Goal: Communication & Community: Answer question/provide support

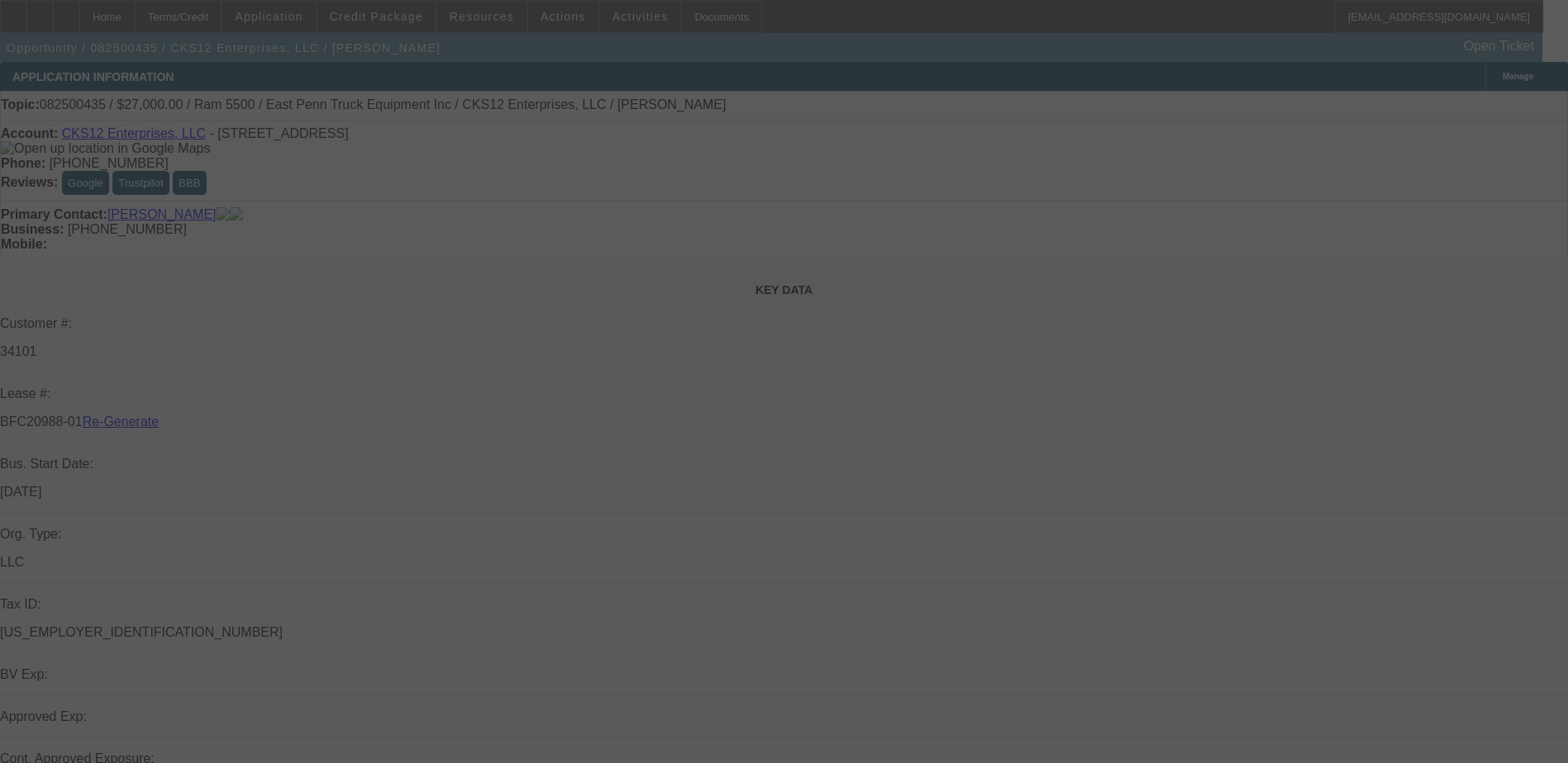
select select "3"
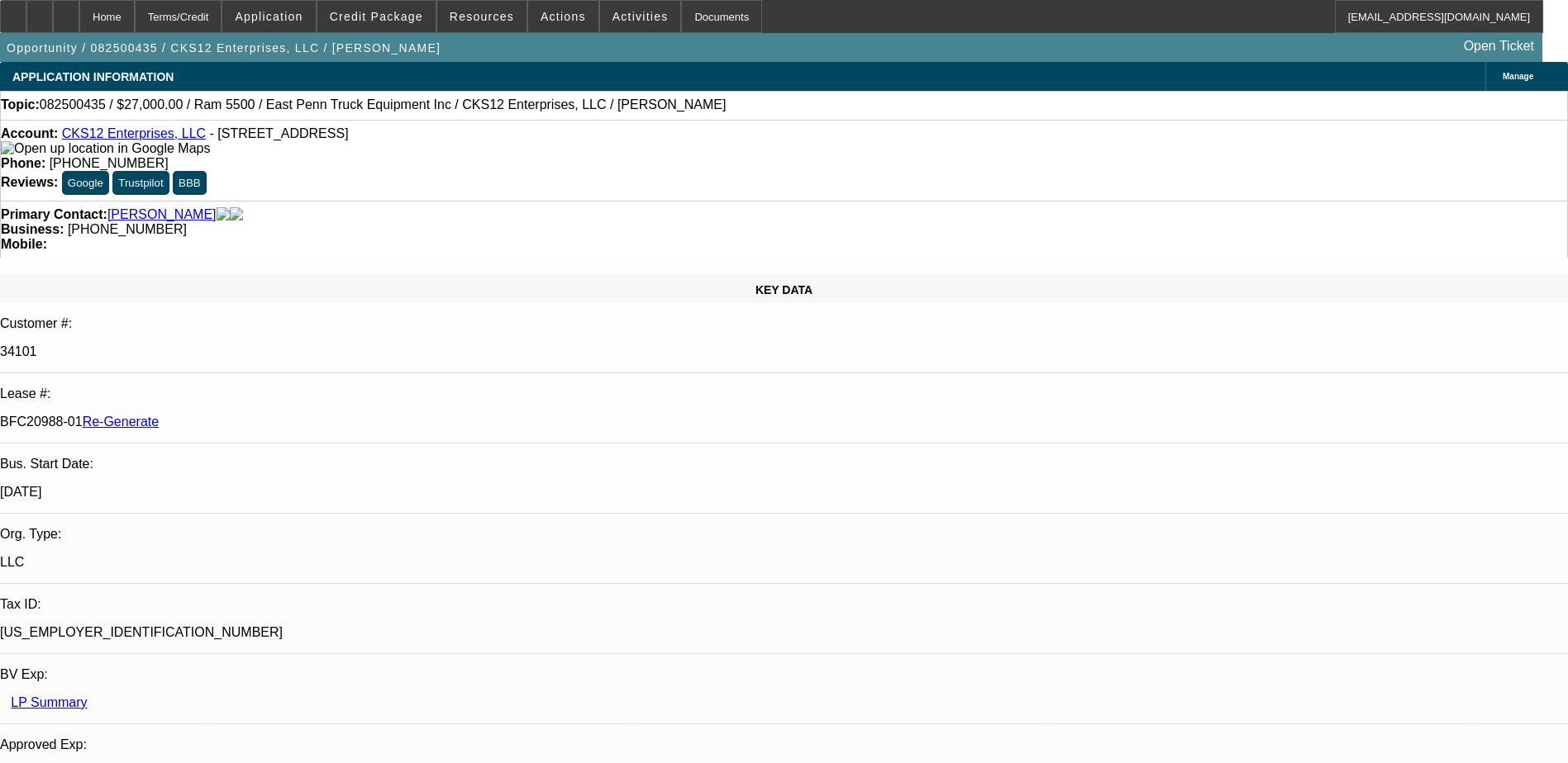
select select "0"
select select "2"
select select "0.1"
select select "4"
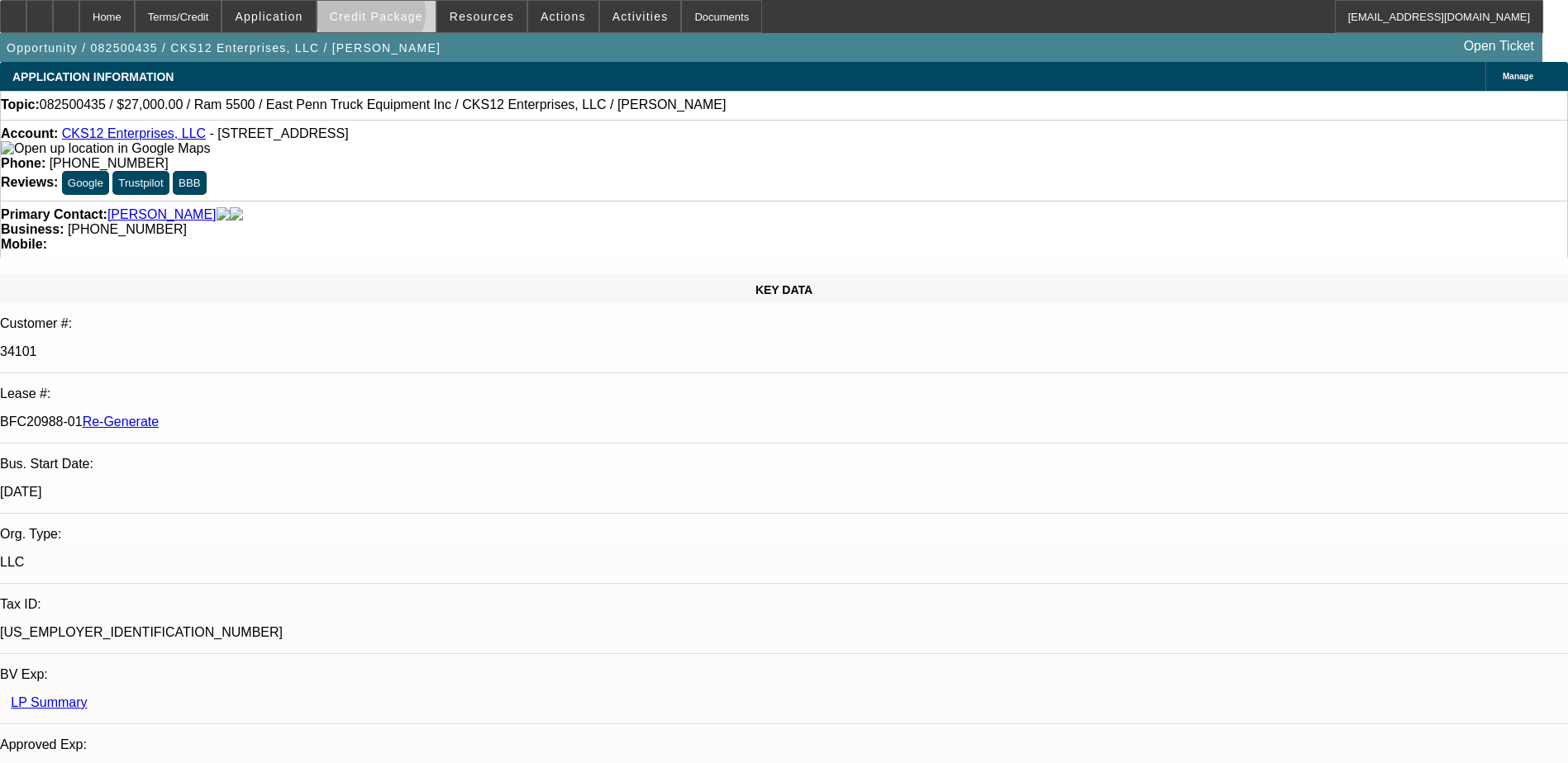
click at [396, 17] on span "Credit Package" at bounding box center [377, 17] width 94 height 13
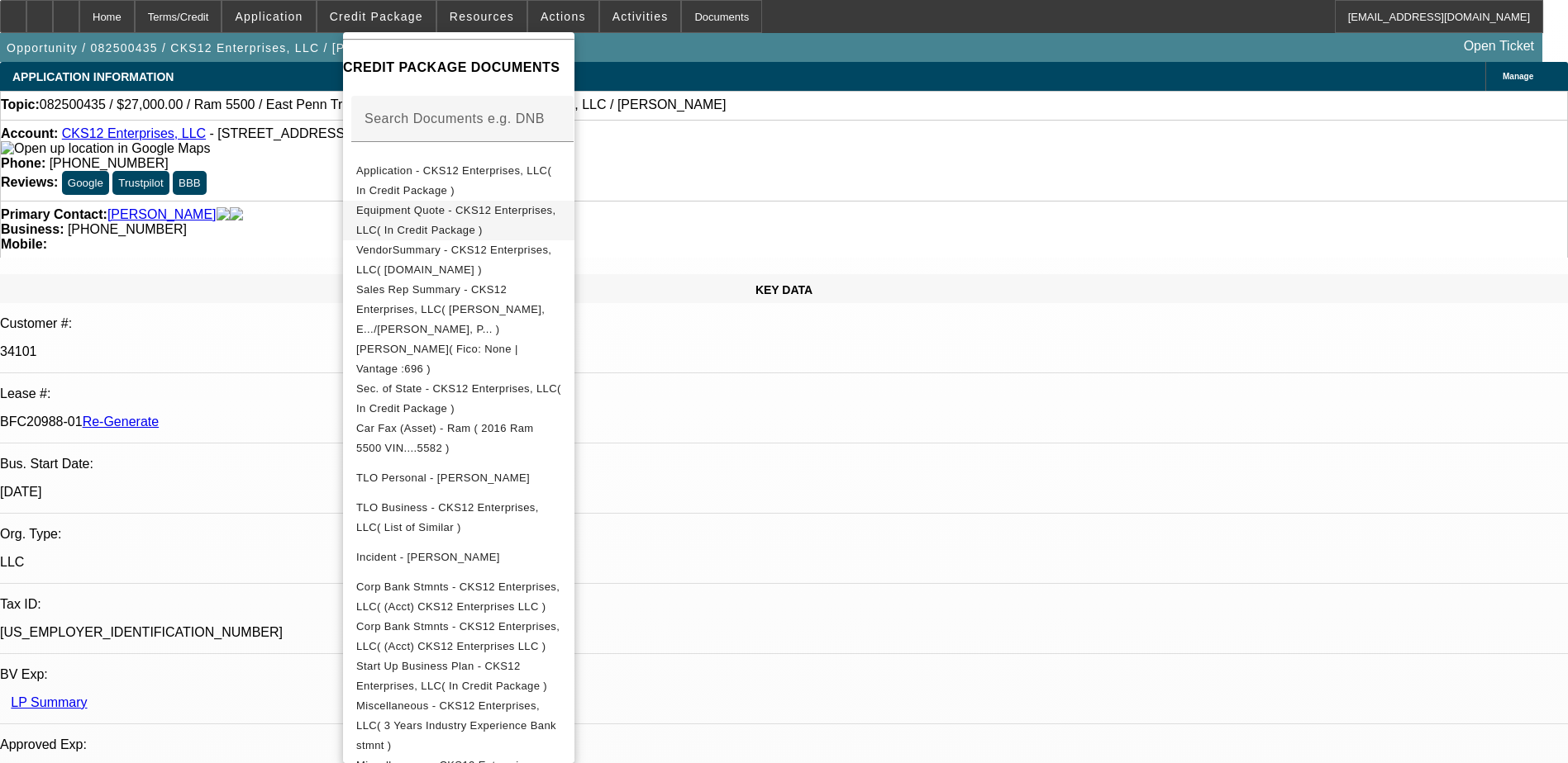
scroll to position [248, 0]
click at [502, 577] on span "Corp Bank Stmnts - CKS12 Enterprises, LLC( (Acct) CKS12 Enterprises LLC )" at bounding box center [457, 593] width 203 height 32
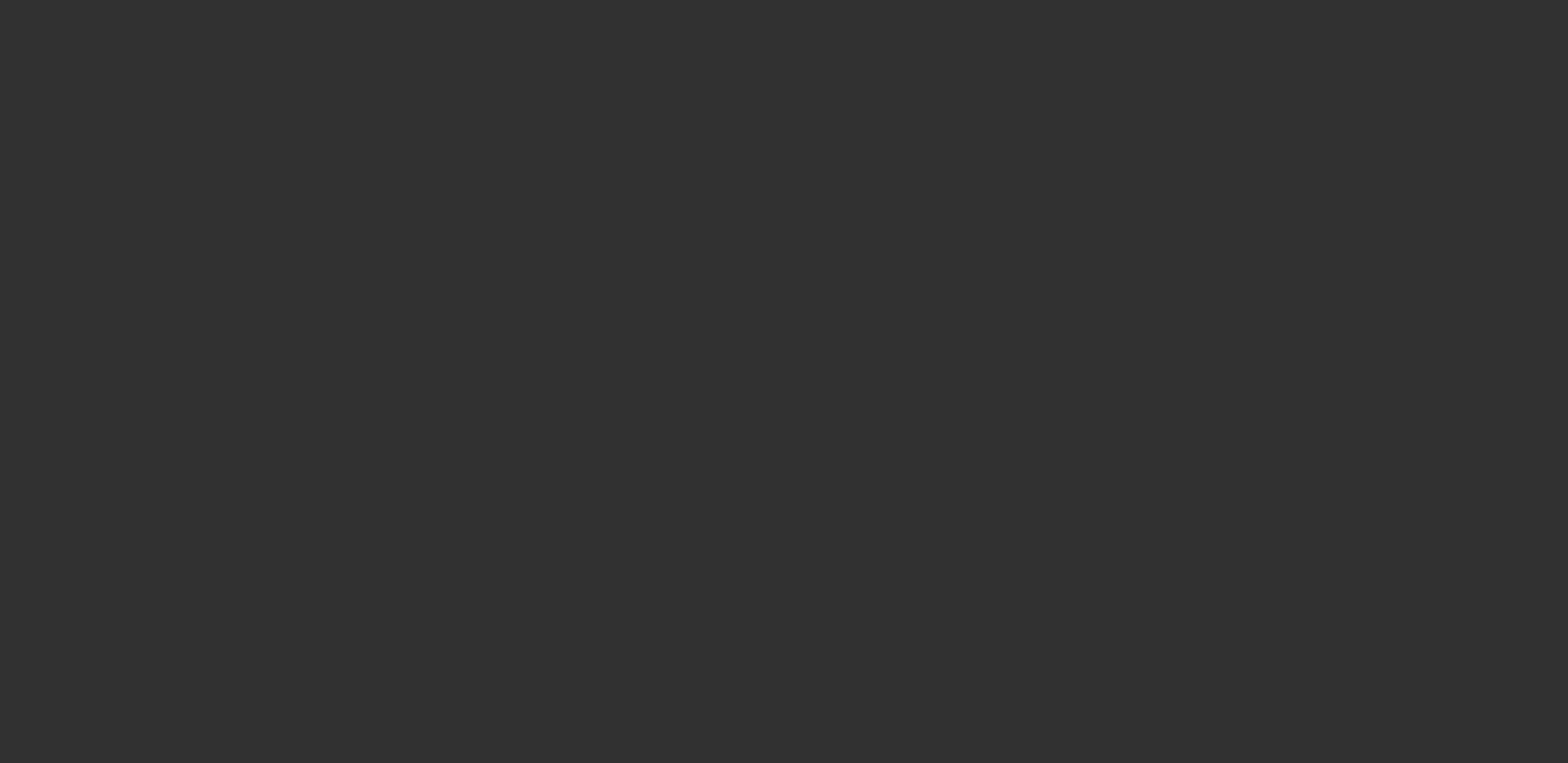
select select "3"
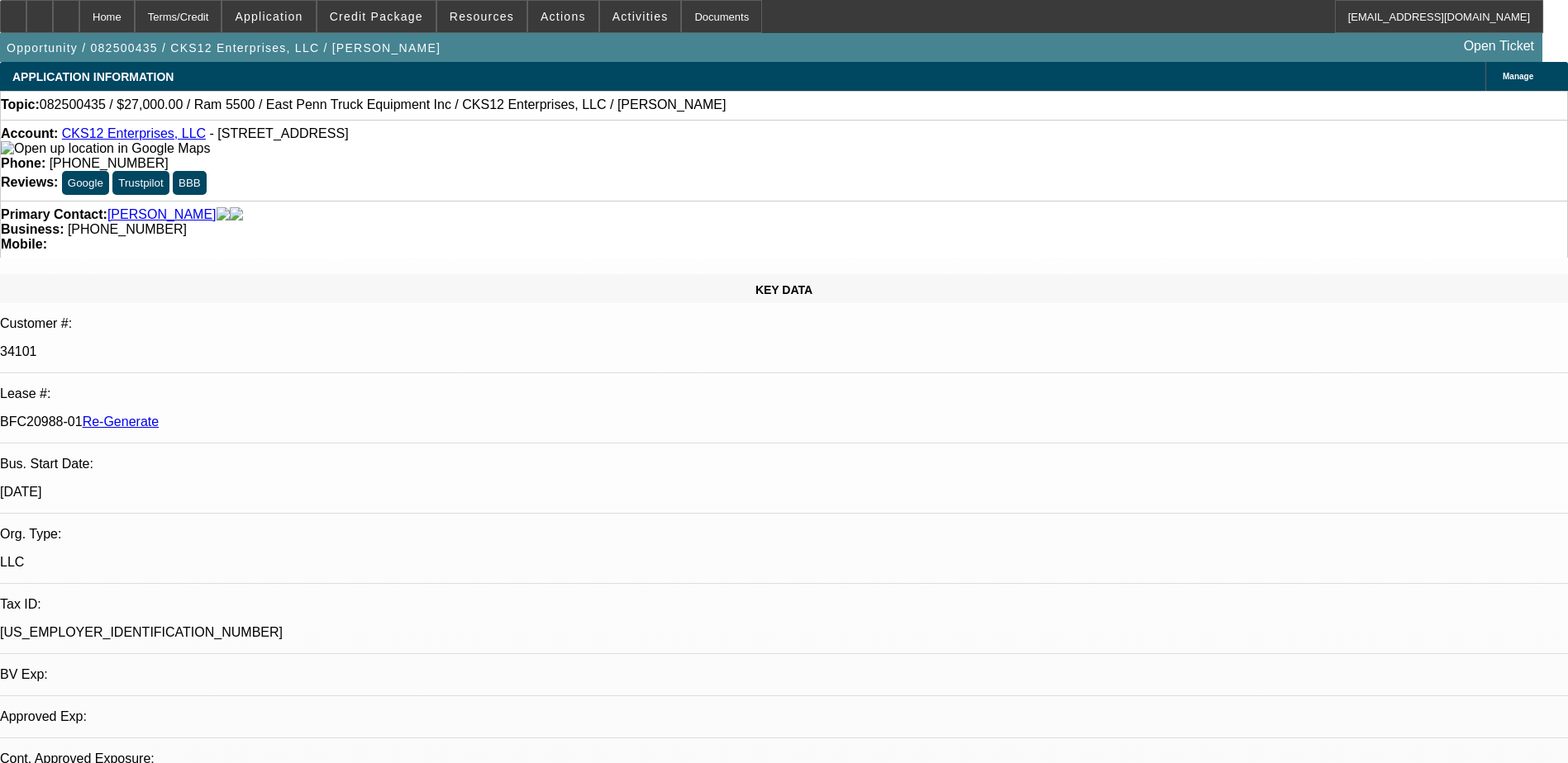
select select "0"
select select "2"
select select "0.1"
select select "1"
select select "2"
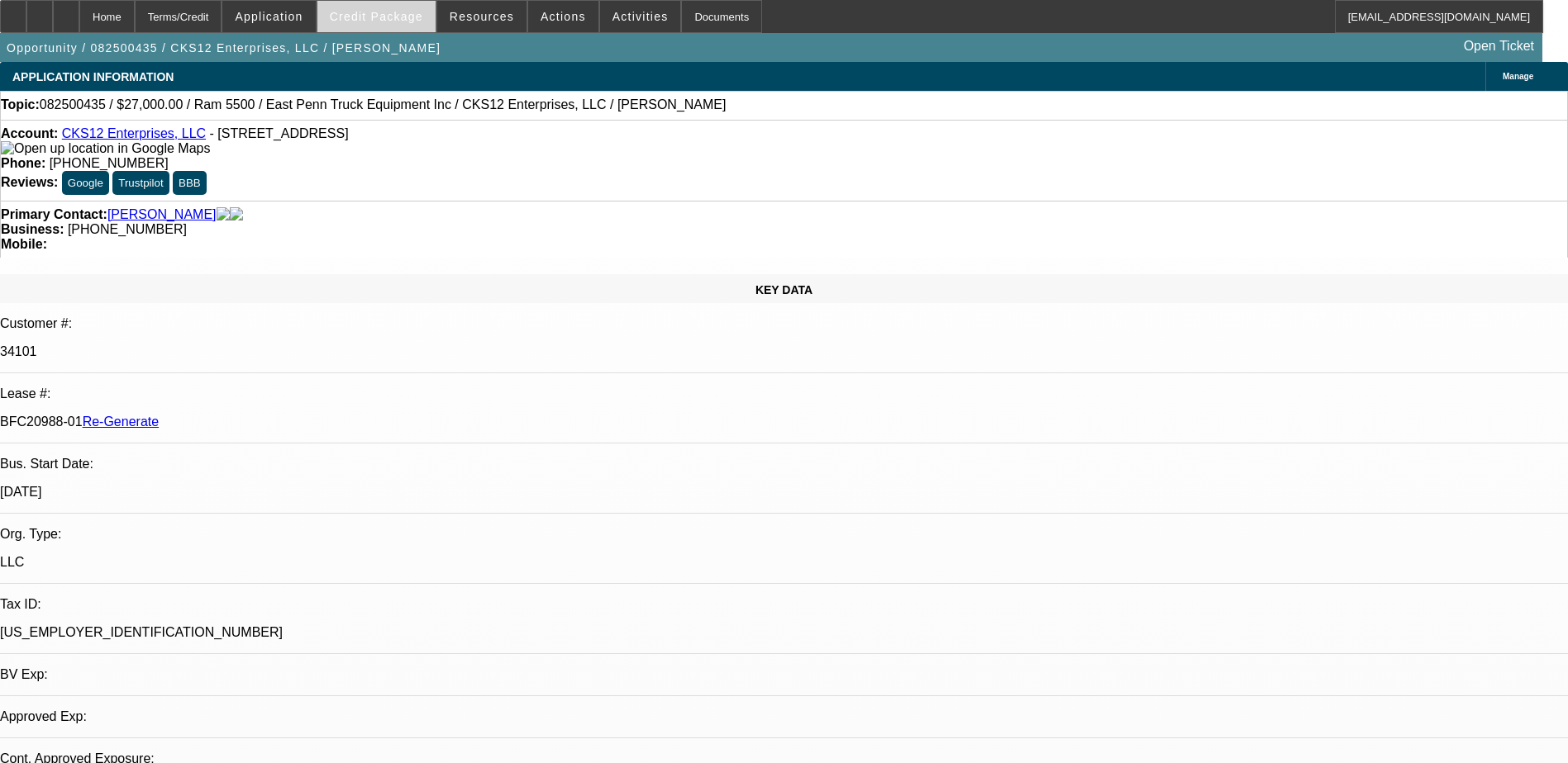
select select "4"
click at [389, 11] on span "Credit Package" at bounding box center [377, 17] width 94 height 13
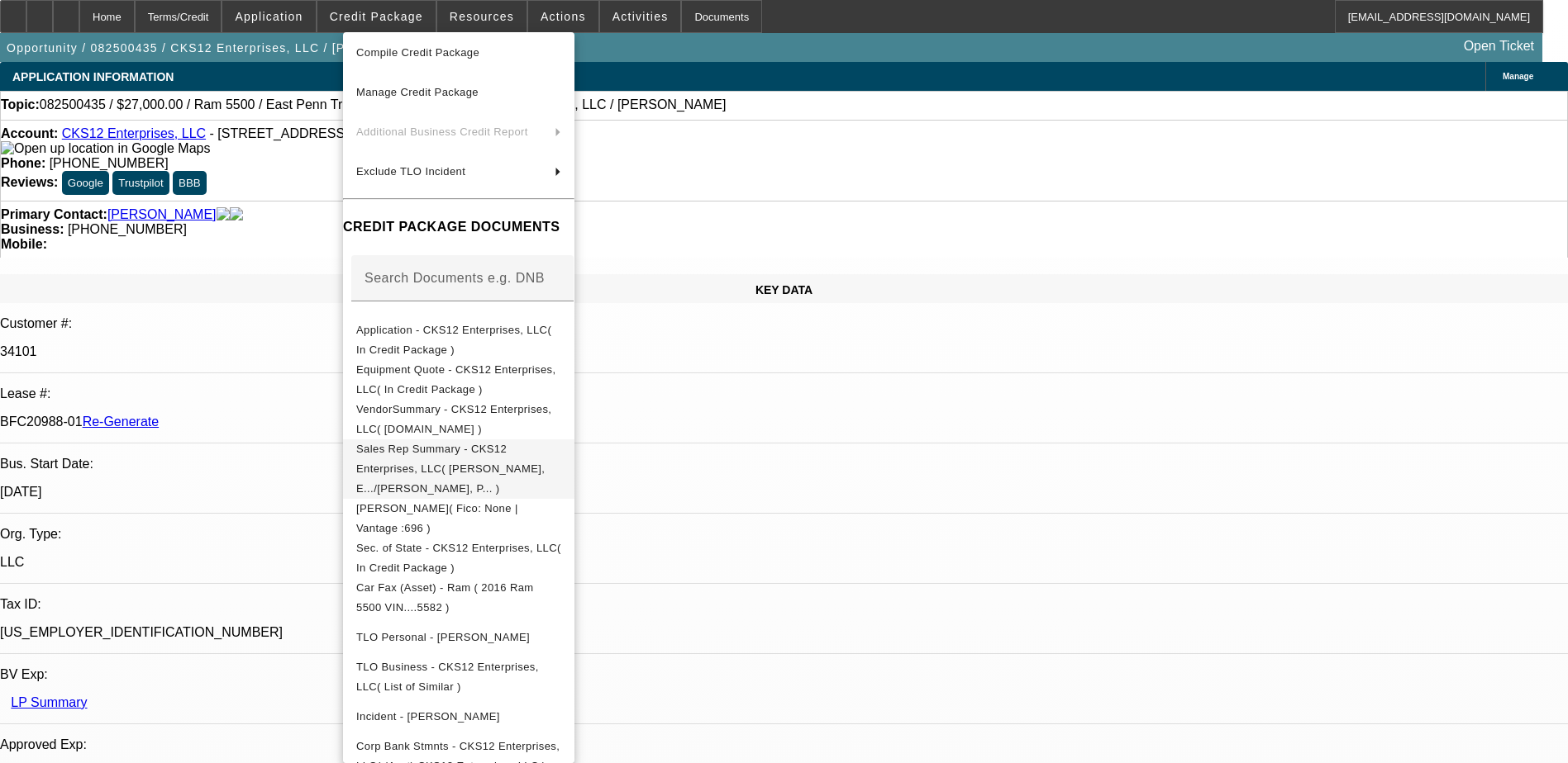
scroll to position [357, 0]
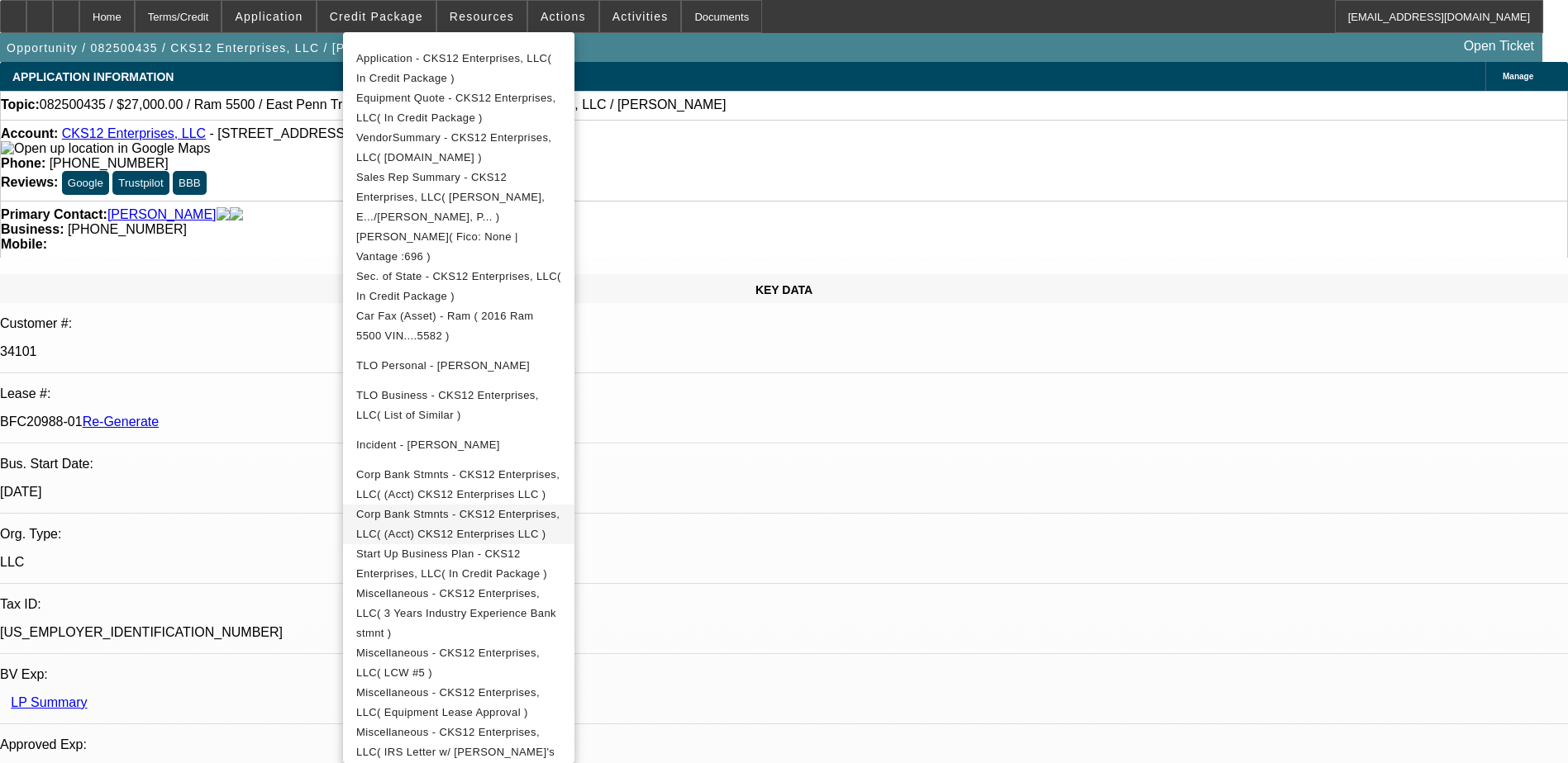
click at [531, 508] on span "Corp Bank Stmnts - CKS12 Enterprises, LLC( (Acct) CKS12 Enterprises LLC )" at bounding box center [457, 524] width 203 height 32
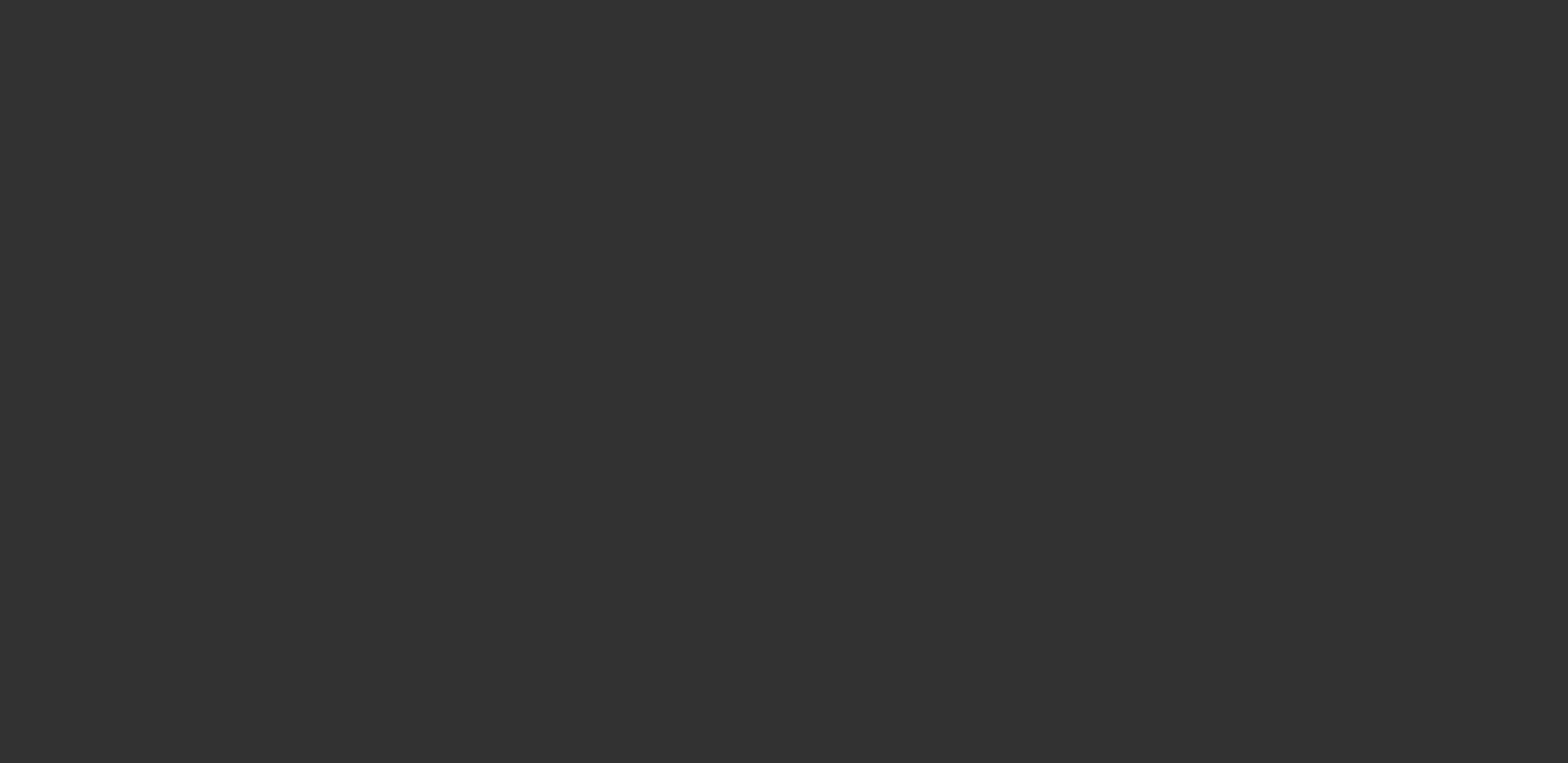
select select "4"
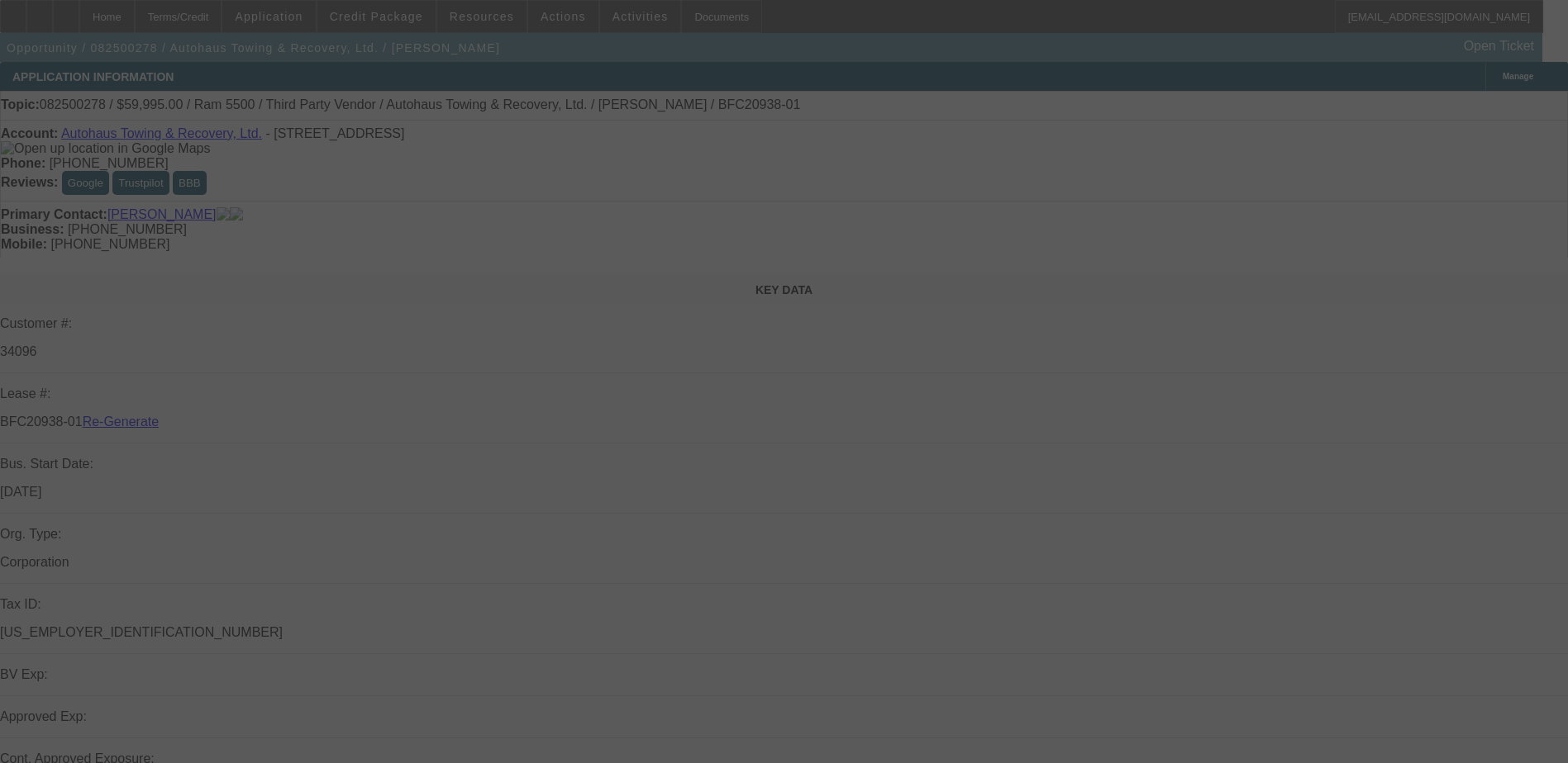
select select "0"
select select "2"
select select "0"
select select "6"
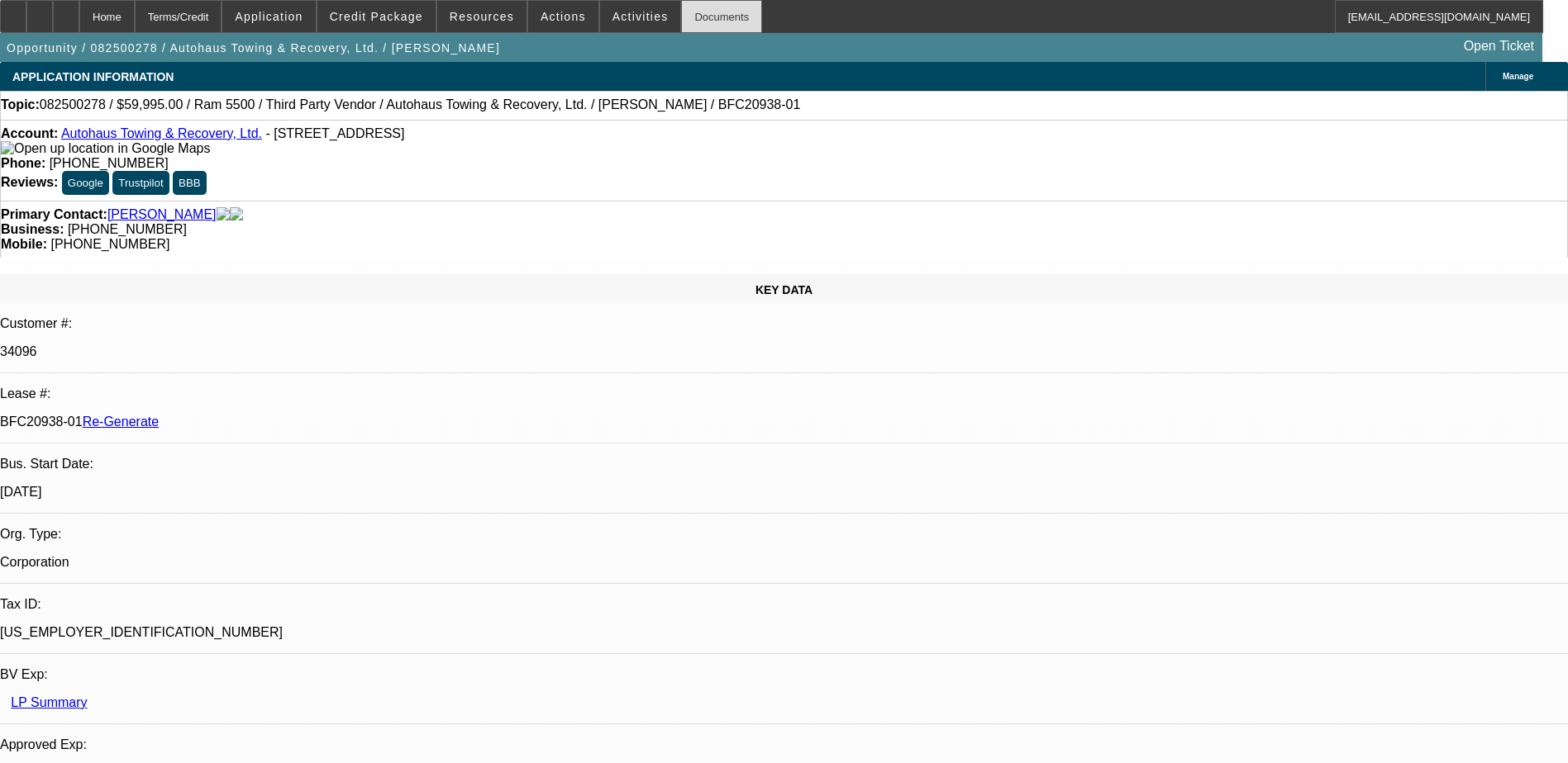
click at [698, 17] on div "Documents" at bounding box center [722, 17] width 81 height 33
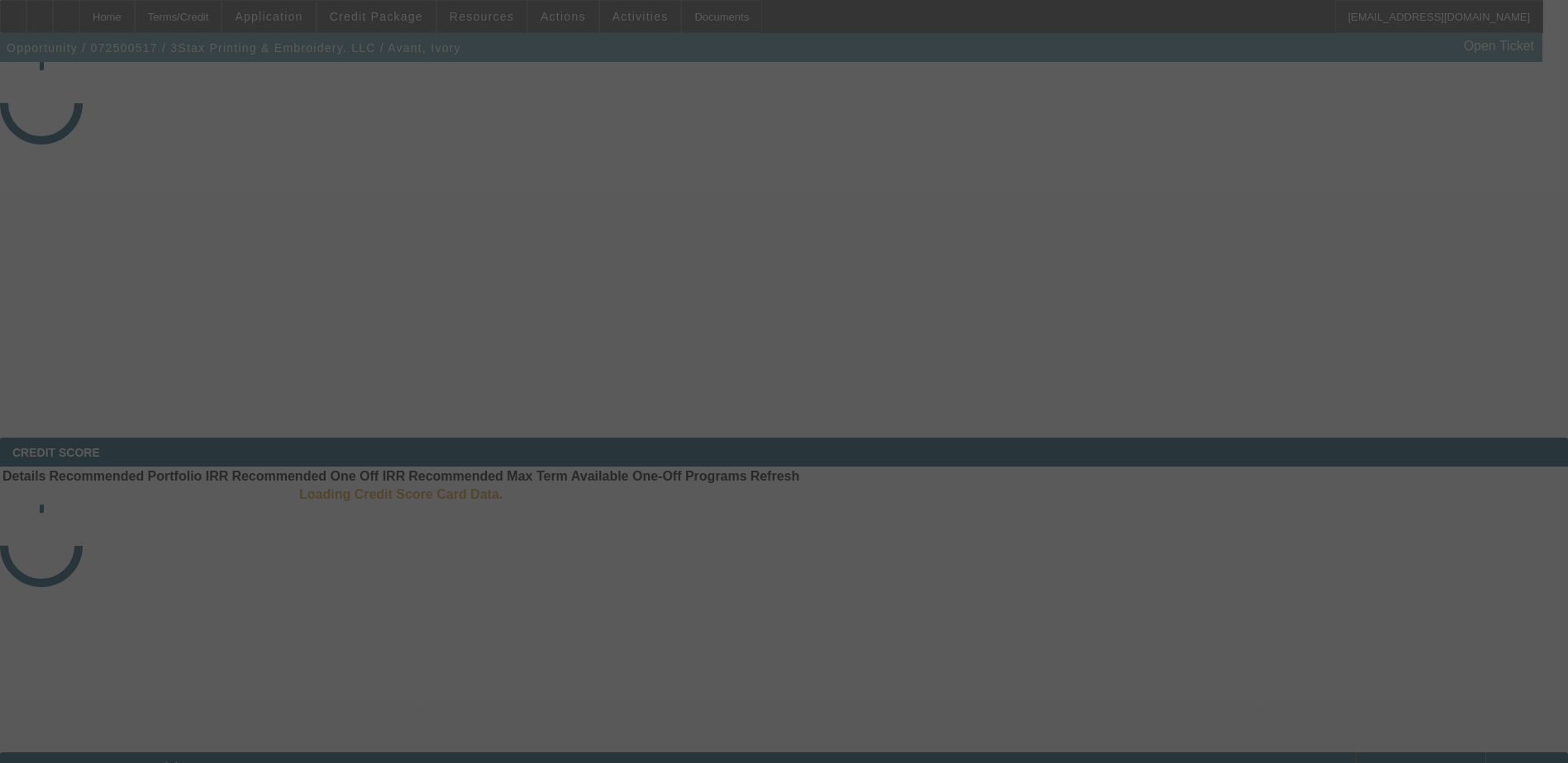
select select "3"
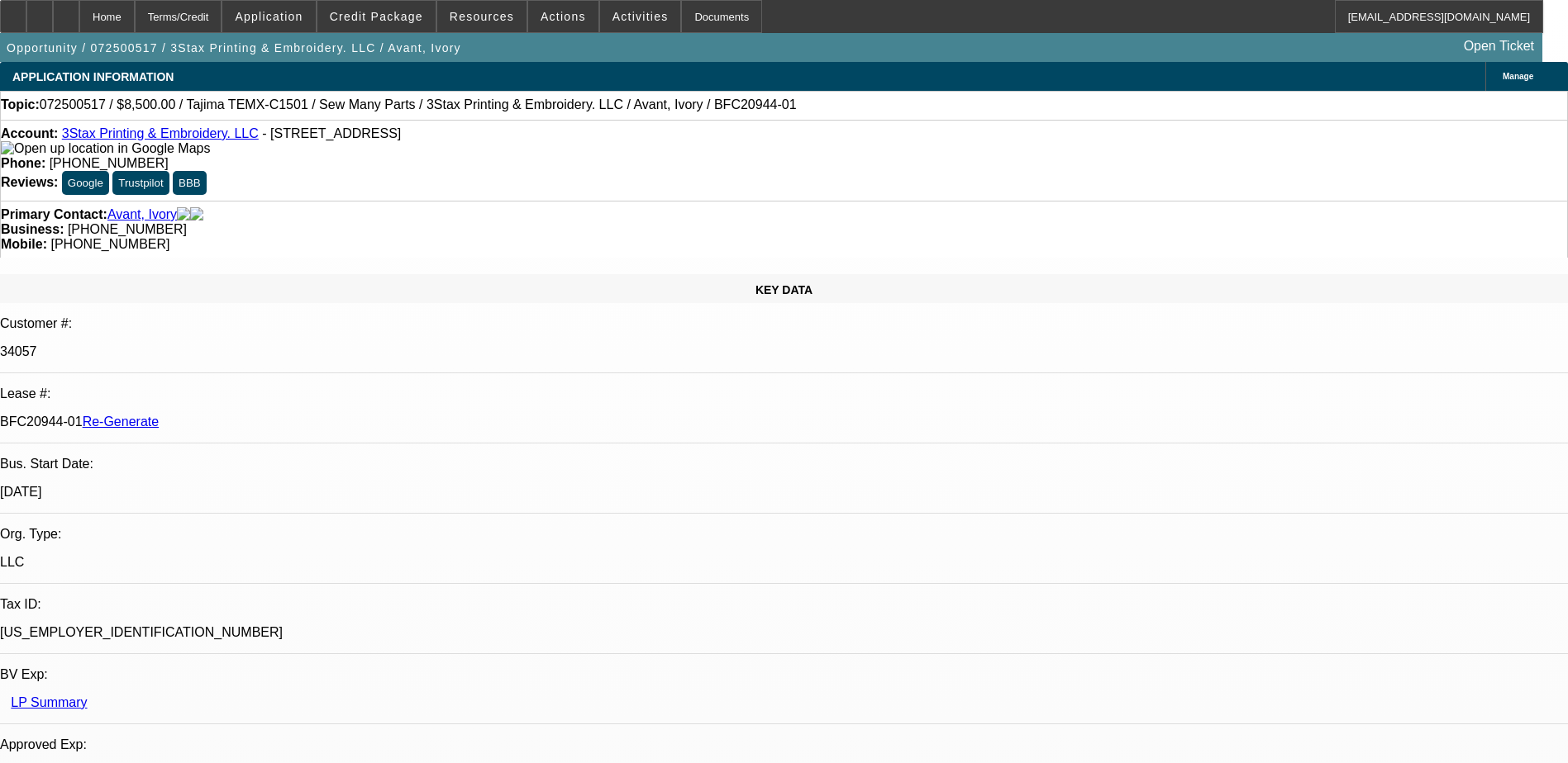
select select "0"
select select "2"
select select "0"
select select "6"
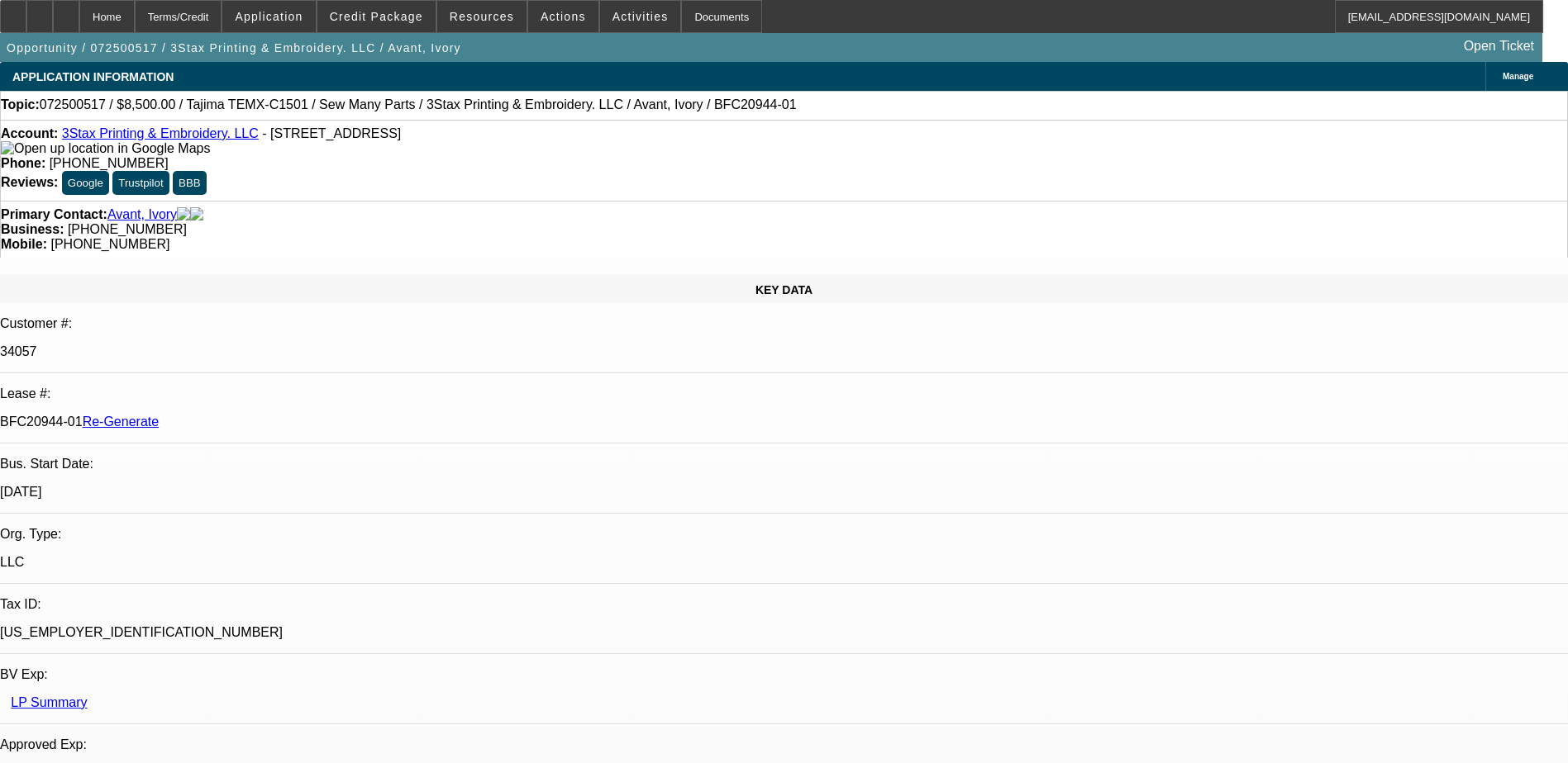
scroll to position [495, 0]
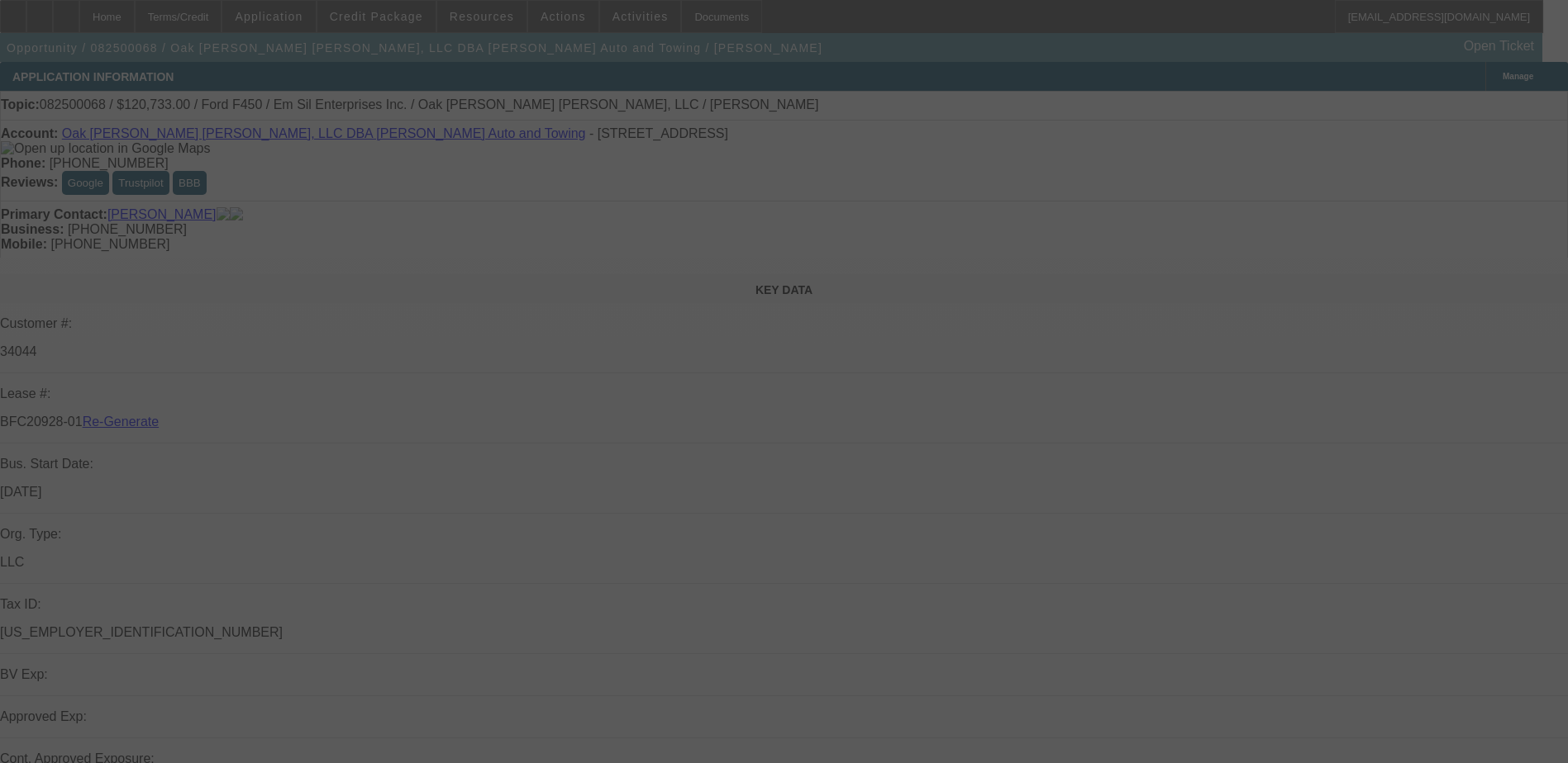
select select "4"
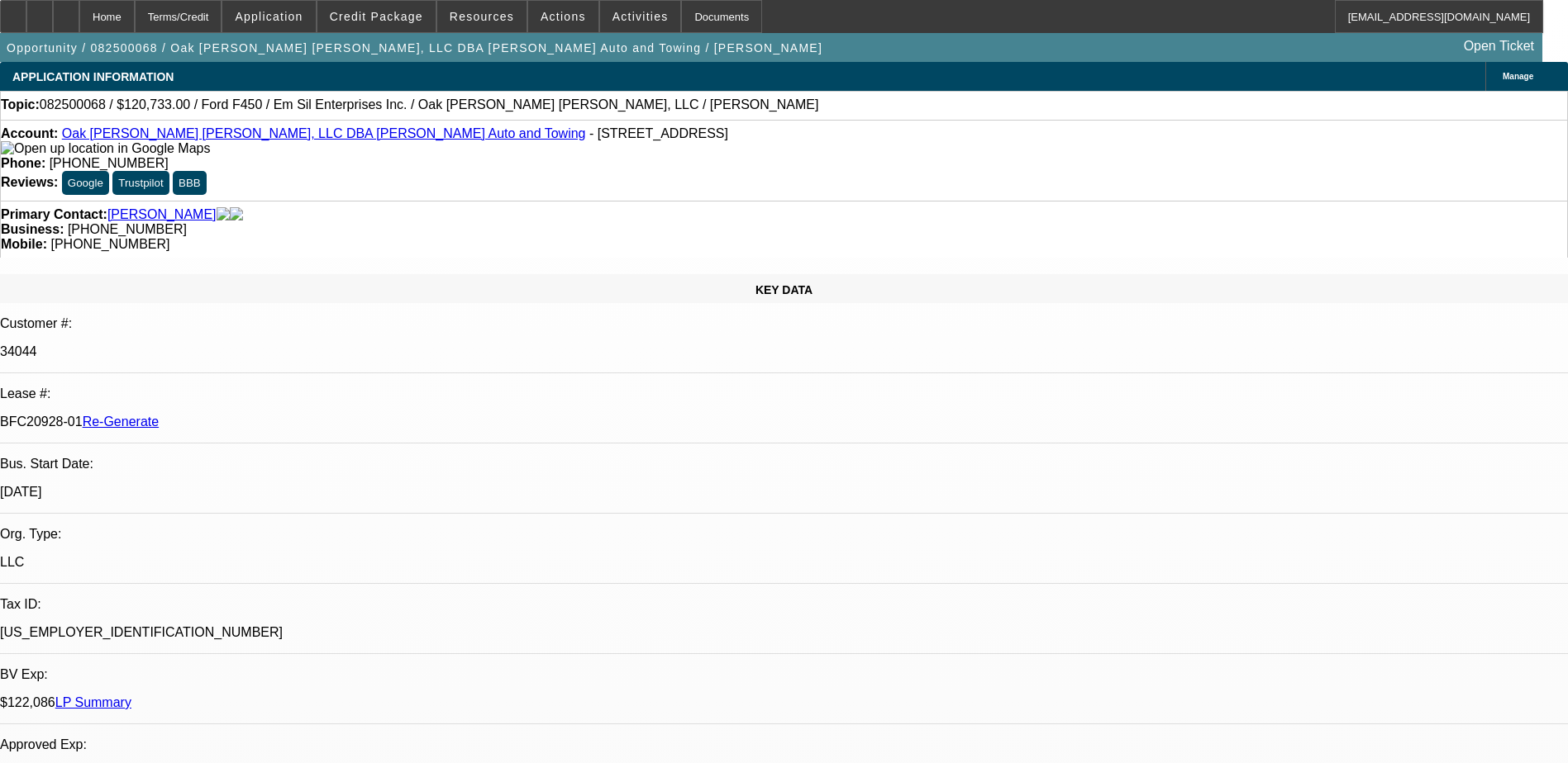
select select "0"
select select "2"
select select "0"
select select "6"
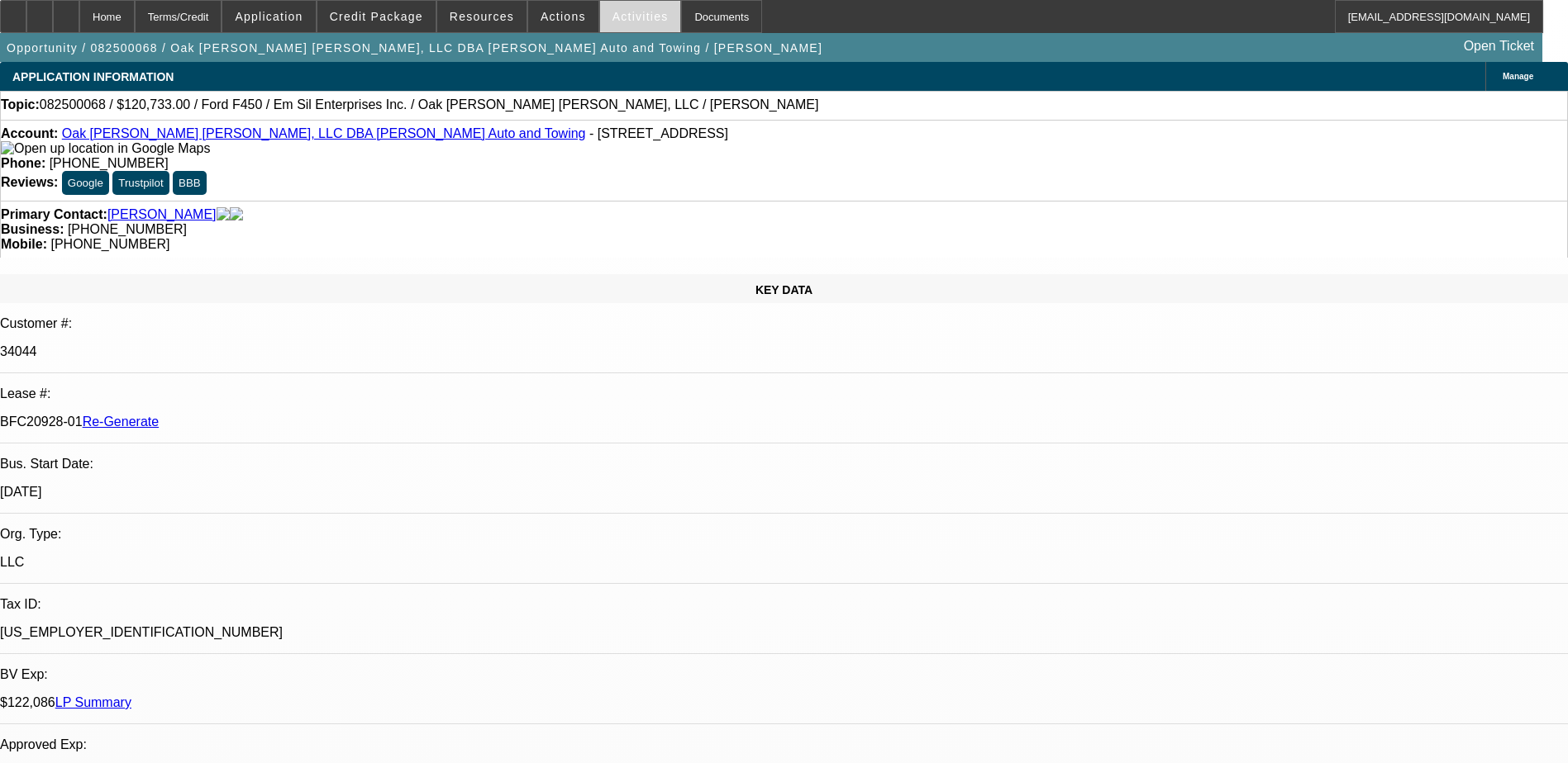
click at [624, 14] on span "Activities" at bounding box center [640, 17] width 56 height 13
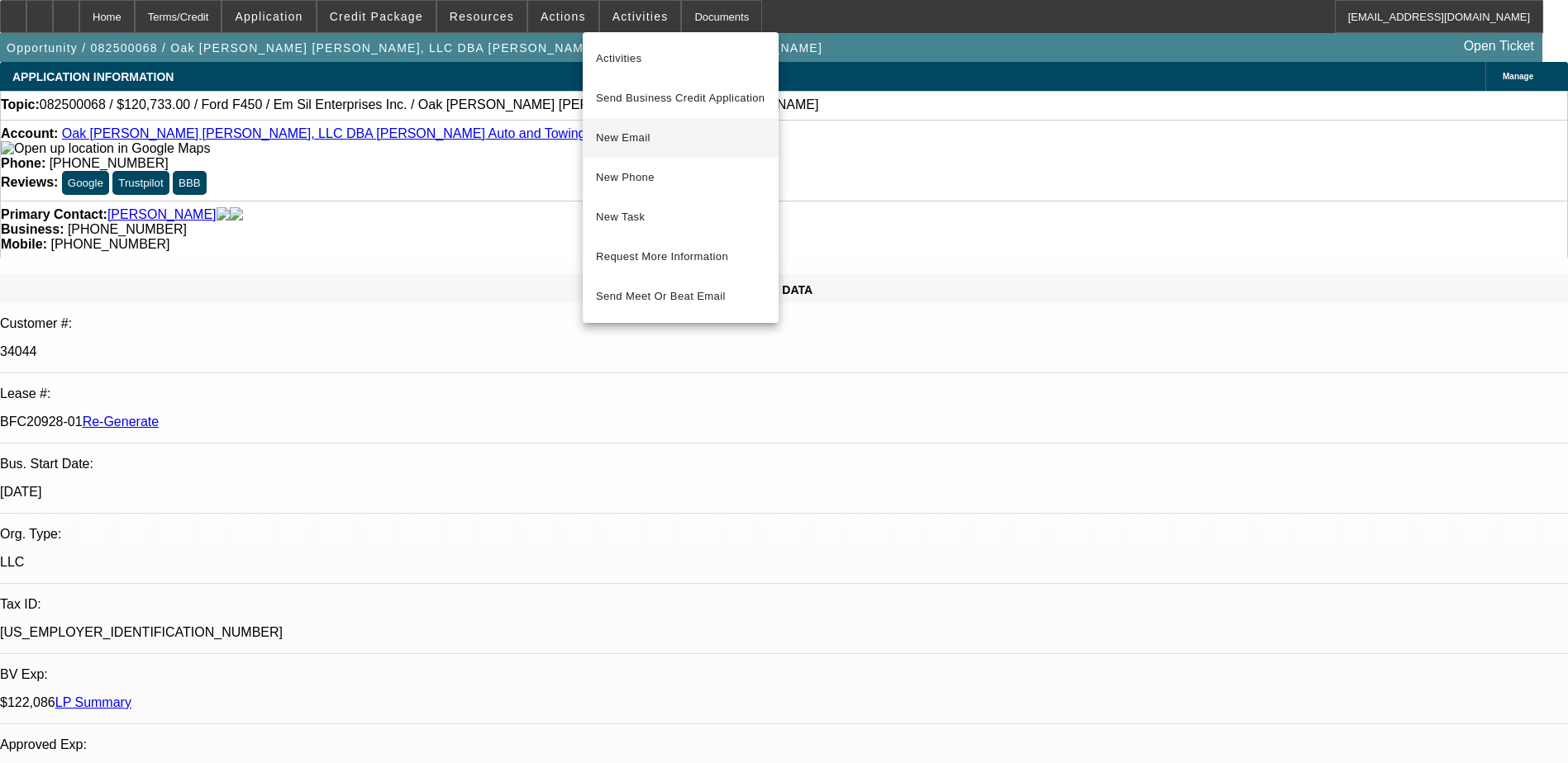
drag, startPoint x: 643, startPoint y: 114, endPoint x: 643, endPoint y: 140, distance: 26.0
click at [643, 140] on div "Activities Send Business Credit Application New Email New Phone New Task Reques…" at bounding box center [681, 177] width 196 height 278
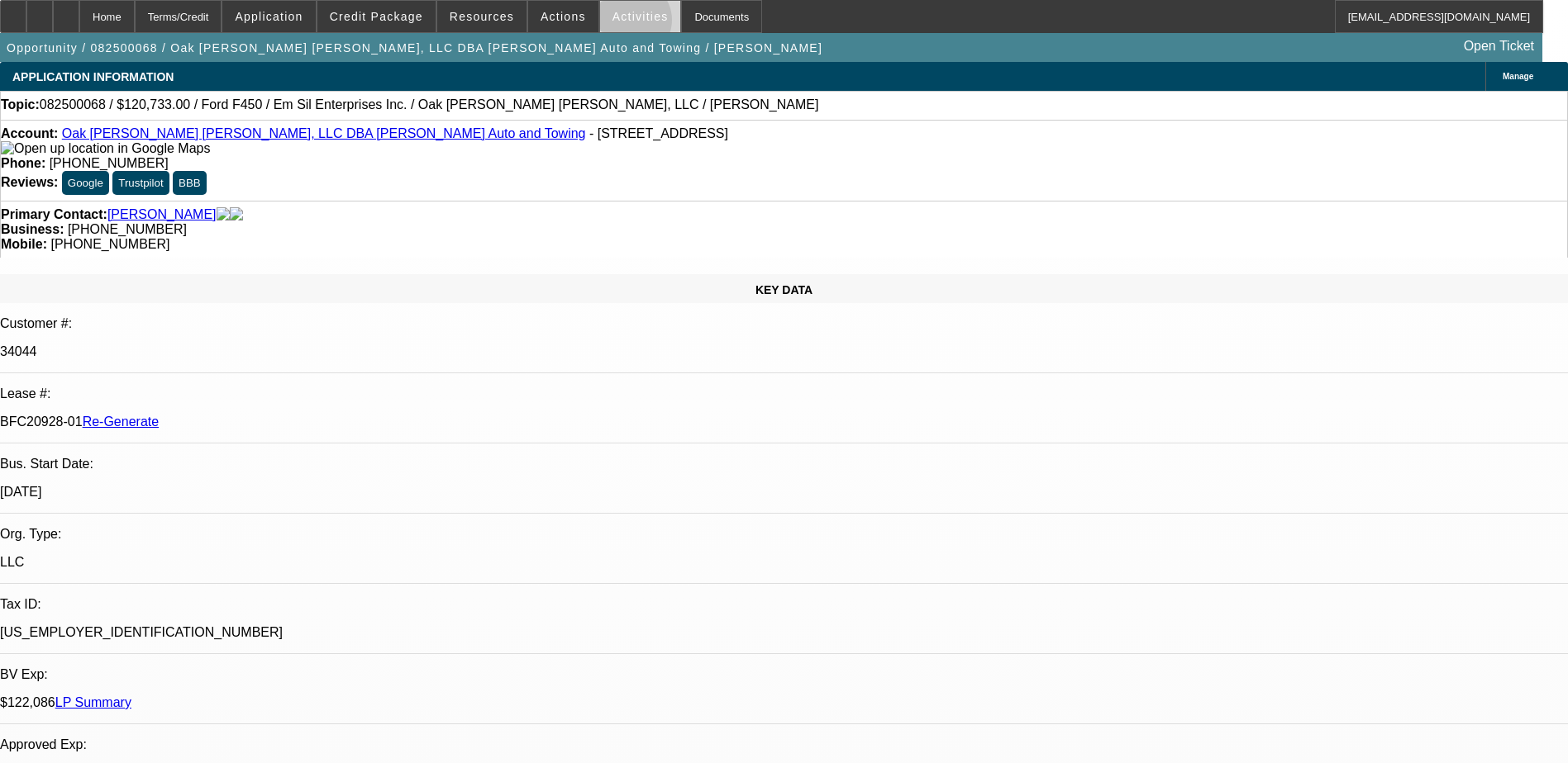
click at [614, 24] on span at bounding box center [640, 16] width 81 height 40
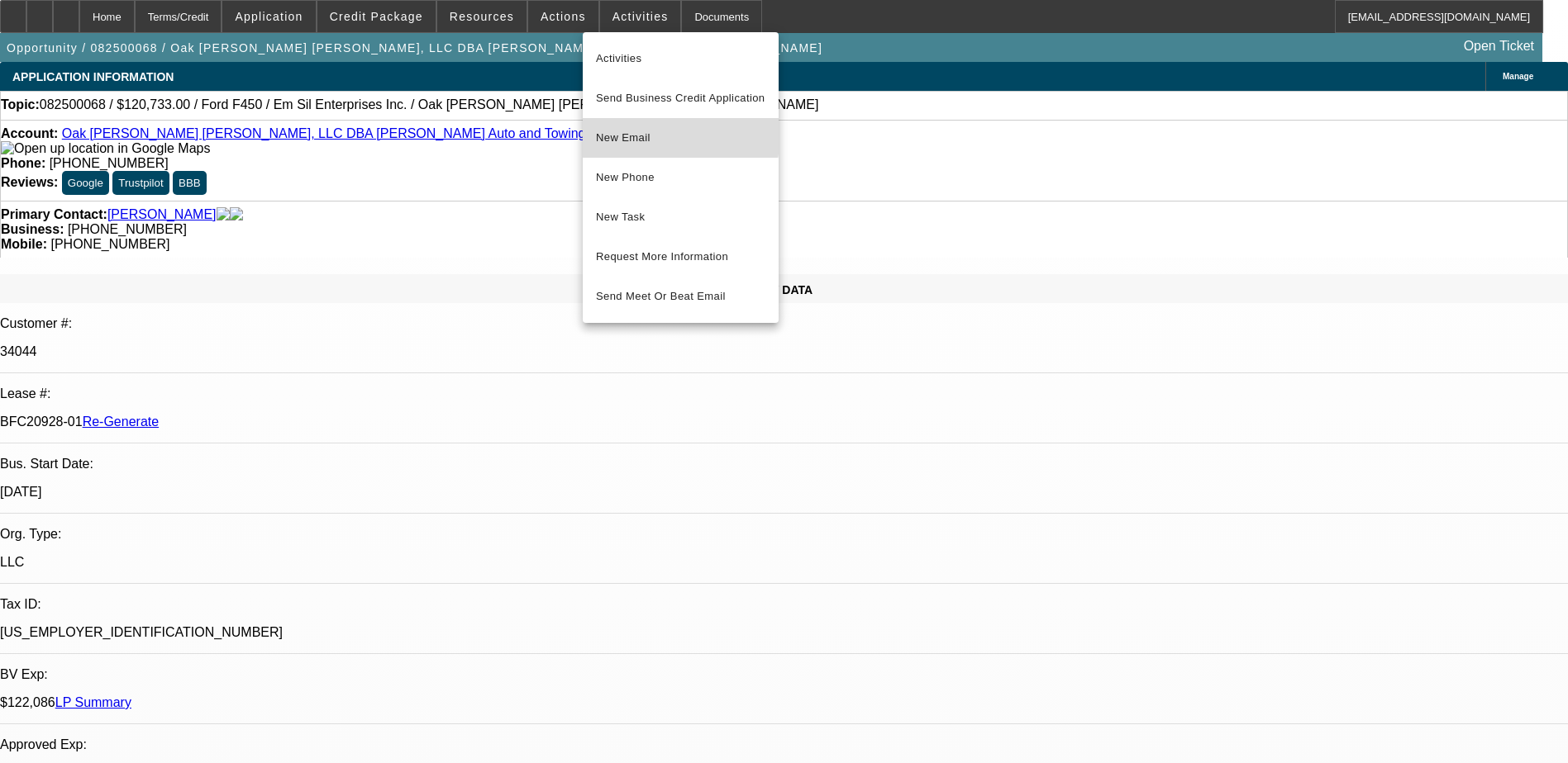
click at [616, 131] on span "New Email" at bounding box center [681, 138] width 169 height 20
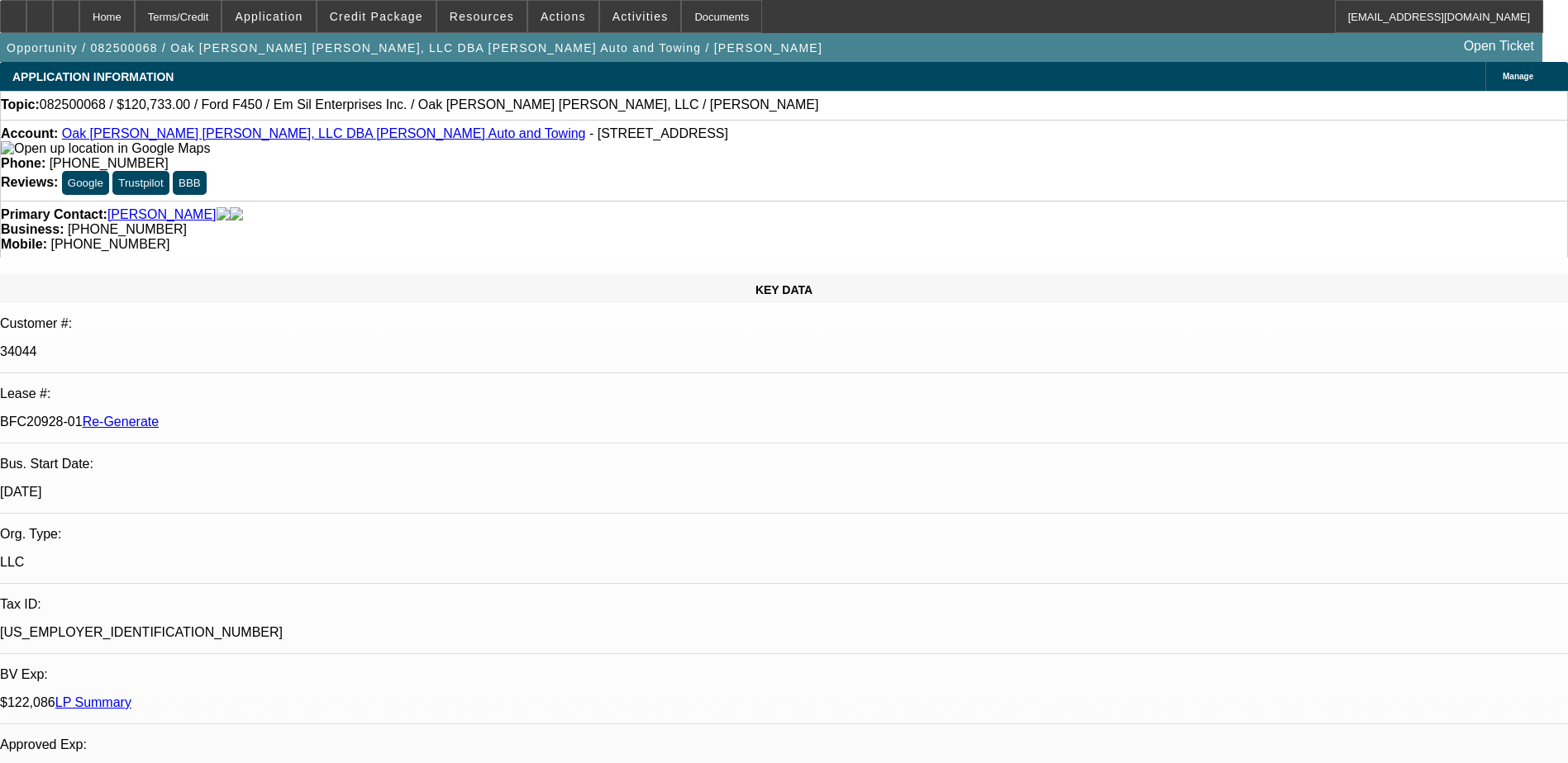
drag, startPoint x: 192, startPoint y: 282, endPoint x: 221, endPoint y: 290, distance: 30.1
click at [221, 290] on div "KEY DATA Customer #: 34044 Lease #: BFC20928-01 Re-Generate Bus. Start Date: [D…" at bounding box center [784, 686] width 1568 height 824
drag, startPoint x: 221, startPoint y: 290, endPoint x: 204, endPoint y: 300, distance: 19.7
click at [204, 415] on p "BFC20928-01 Re-Generate" at bounding box center [784, 422] width 1568 height 15
drag, startPoint x: 198, startPoint y: 296, endPoint x: 262, endPoint y: 290, distance: 64.3
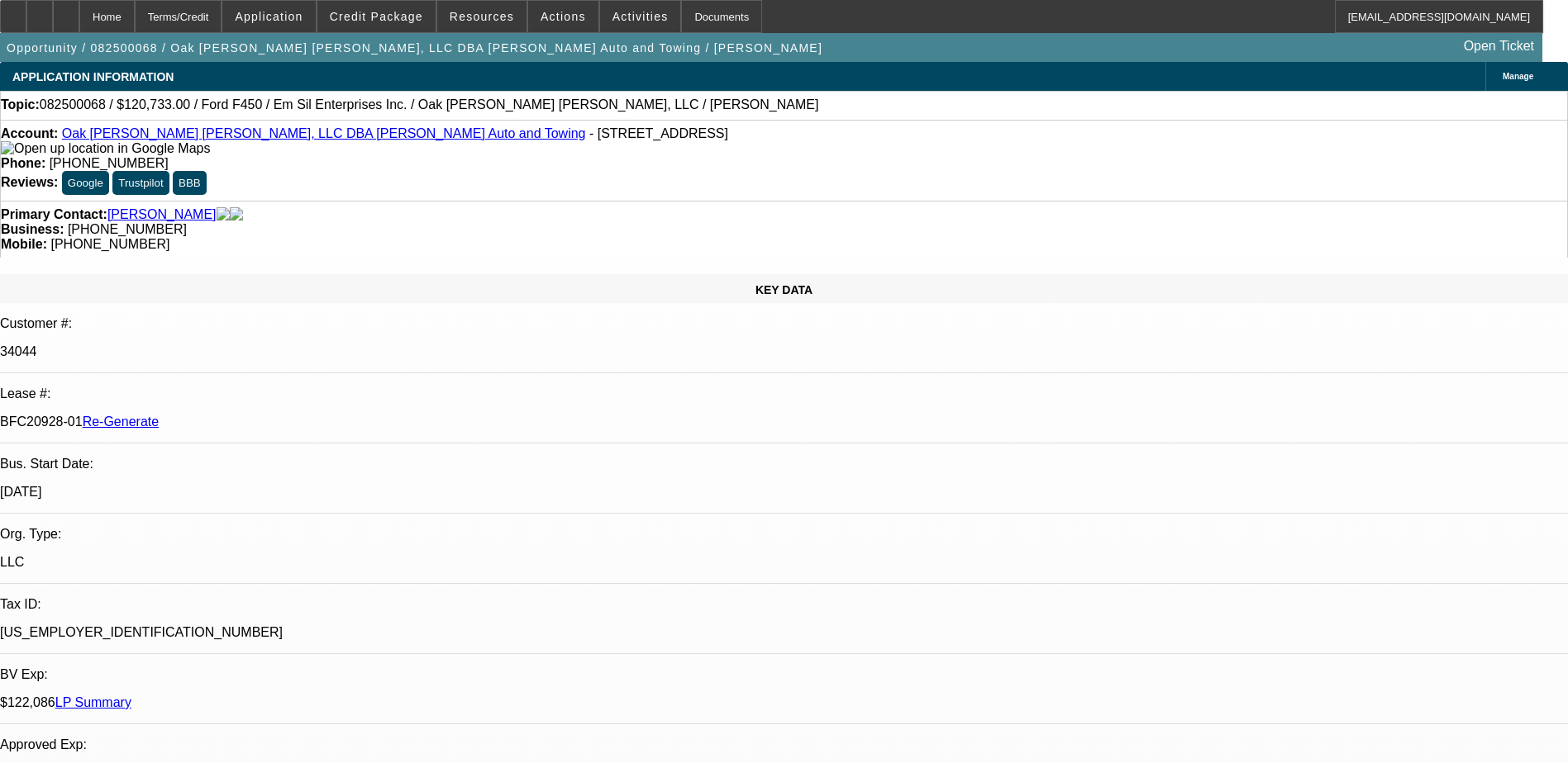
click at [262, 415] on p "BFC20928-01 Re-Generate" at bounding box center [784, 422] width 1568 height 15
copy p "BFC20928-01"
